Goal: Task Accomplishment & Management: Manage account settings

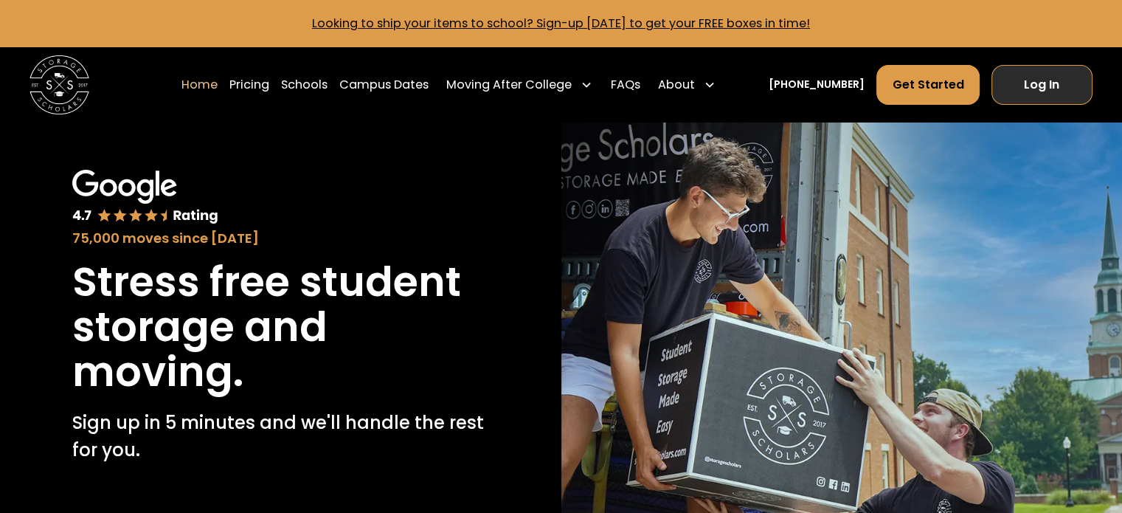
click at [1034, 80] on link "Log In" at bounding box center [1042, 85] width 101 height 40
click at [1060, 80] on link "Log In" at bounding box center [1042, 85] width 101 height 40
click at [1076, 73] on link "Log In" at bounding box center [1042, 85] width 101 height 40
click at [1077, 83] on link "Log In" at bounding box center [1042, 85] width 101 height 40
click at [995, 75] on link "Log In" at bounding box center [1042, 85] width 101 height 40
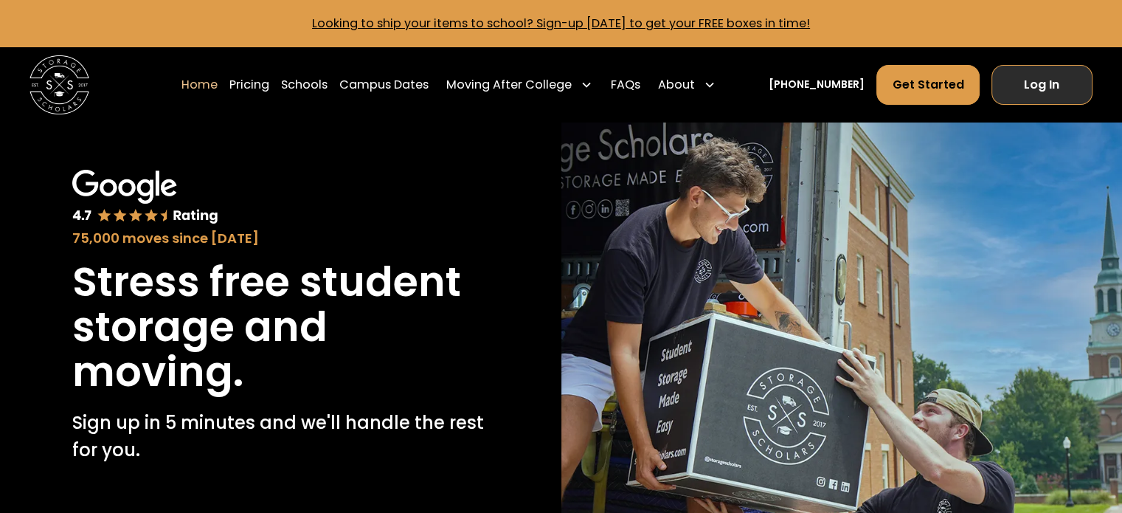
click at [1075, 88] on link "Log In" at bounding box center [1042, 85] width 101 height 40
